Goal: Navigation & Orientation: Understand site structure

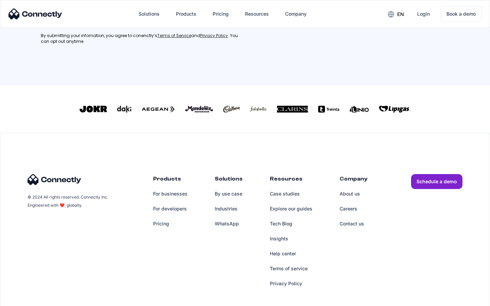
scroll to position [306, 0]
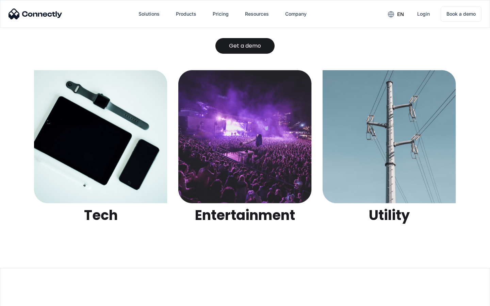
scroll to position [2147, 0]
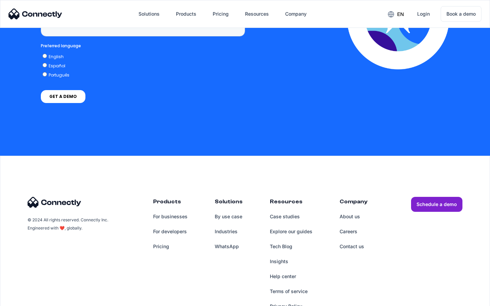
scroll to position [1985, 0]
